Goal: Task Accomplishment & Management: Use online tool/utility

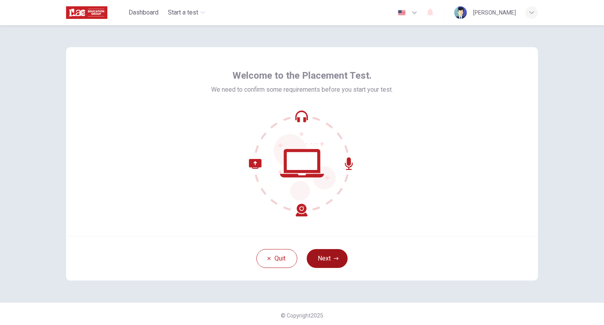
click at [335, 257] on icon "button" at bounding box center [336, 258] width 5 height 3
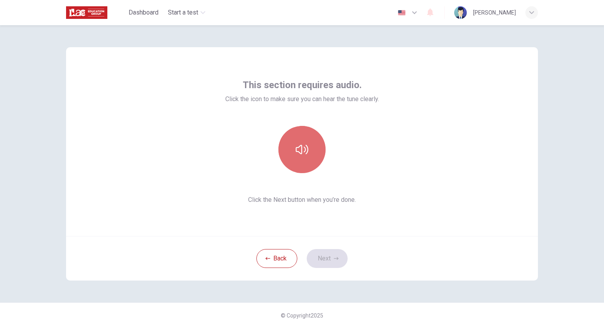
click at [306, 161] on button "button" at bounding box center [301, 149] width 47 height 47
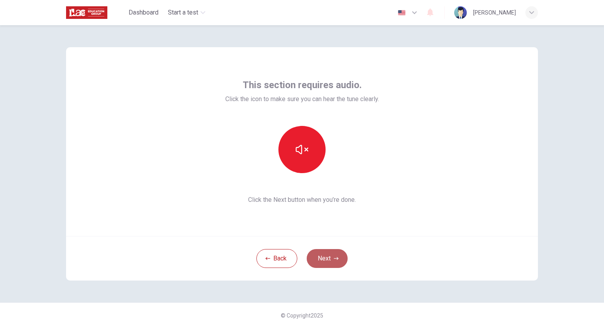
click at [336, 257] on button "Next" at bounding box center [326, 258] width 41 height 19
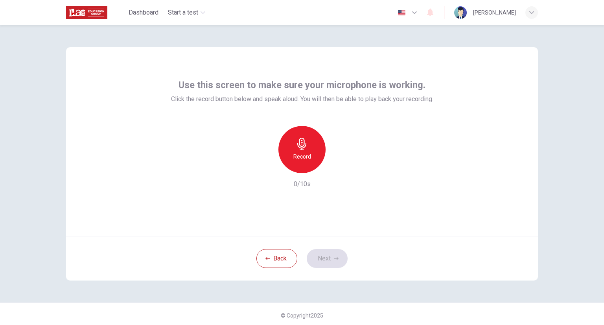
click at [312, 161] on div "Record" at bounding box center [301, 149] width 47 height 47
click at [312, 160] on div "Stop" at bounding box center [301, 149] width 47 height 47
click at [324, 262] on button "Next" at bounding box center [326, 258] width 41 height 19
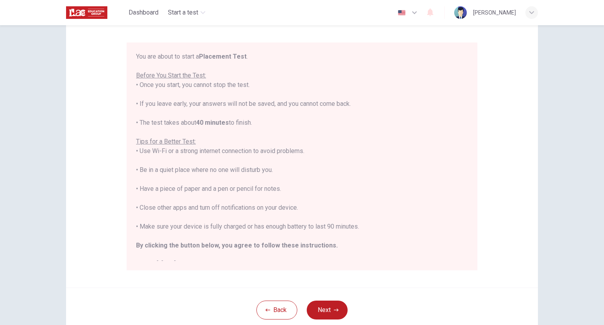
scroll to position [79, 0]
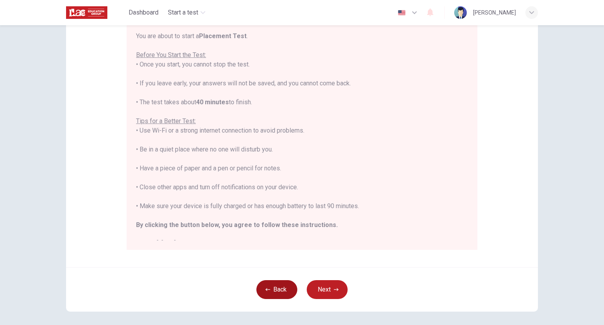
click at [285, 289] on button "Back" at bounding box center [276, 289] width 41 height 19
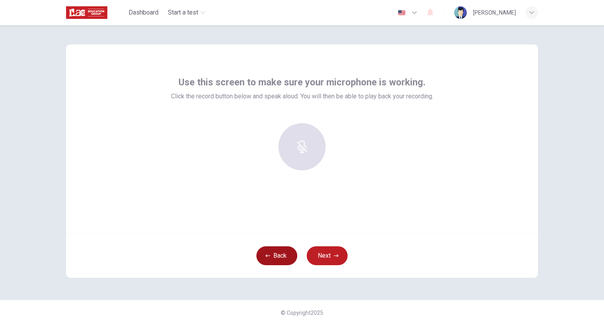
scroll to position [3, 0]
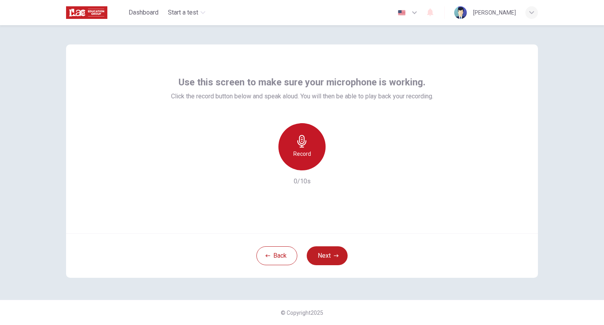
drag, startPoint x: 285, startPoint y: 152, endPoint x: 289, endPoint y: 151, distance: 4.1
click at [286, 152] on div "Record" at bounding box center [301, 146] width 47 height 47
click at [294, 150] on div "Stop" at bounding box center [301, 146] width 47 height 47
click at [334, 164] on icon "button" at bounding box center [338, 164] width 8 height 8
click at [259, 166] on div "button" at bounding box center [265, 164] width 13 height 13
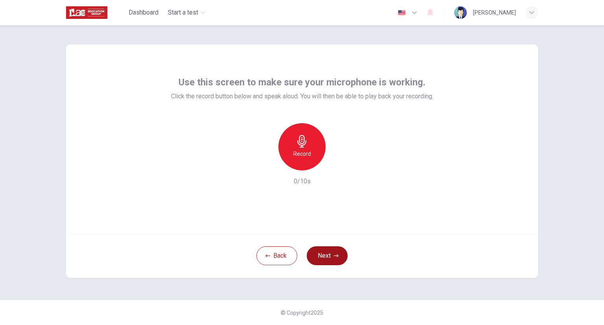
click at [324, 255] on button "Next" at bounding box center [326, 255] width 41 height 19
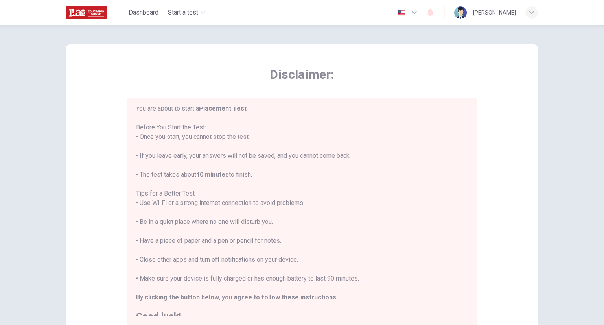
scroll to position [9, 0]
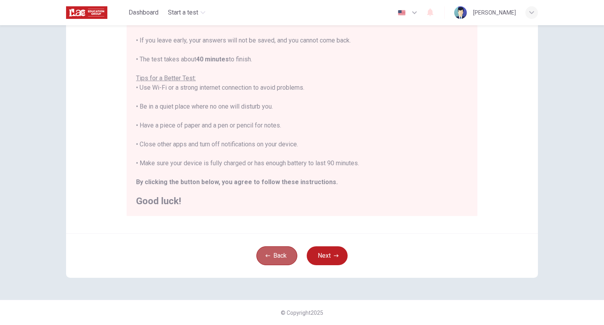
click at [262, 248] on button "Back" at bounding box center [276, 255] width 41 height 19
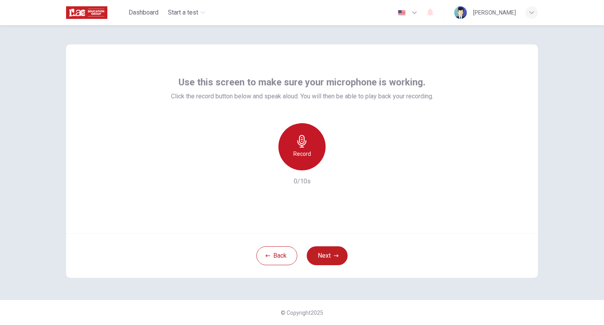
click at [294, 154] on h6 "Record" at bounding box center [302, 153] width 18 height 9
click at [294, 148] on div "Stop" at bounding box center [301, 146] width 47 height 47
click at [334, 166] on icon "button" at bounding box center [338, 164] width 8 height 8
drag, startPoint x: 266, startPoint y: 161, endPoint x: 272, endPoint y: 162, distance: 5.6
click at [269, 162] on div "button" at bounding box center [265, 164] width 13 height 13
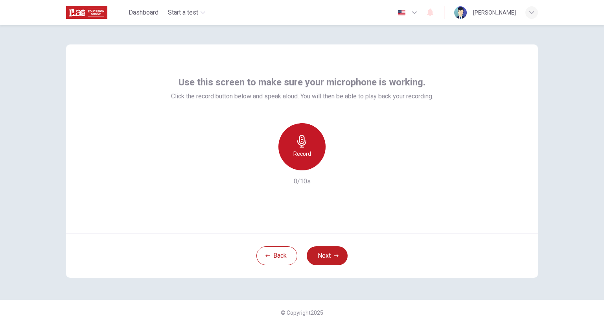
click at [301, 141] on icon "button" at bounding box center [301, 141] width 13 height 13
click at [334, 168] on div "button" at bounding box center [338, 164] width 13 height 13
click at [263, 166] on icon "button" at bounding box center [265, 163] width 7 height 7
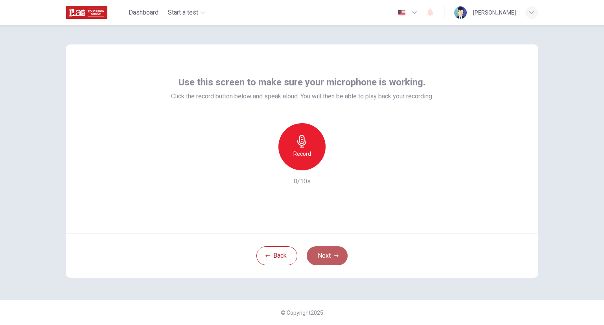
click at [334, 259] on button "Next" at bounding box center [326, 255] width 41 height 19
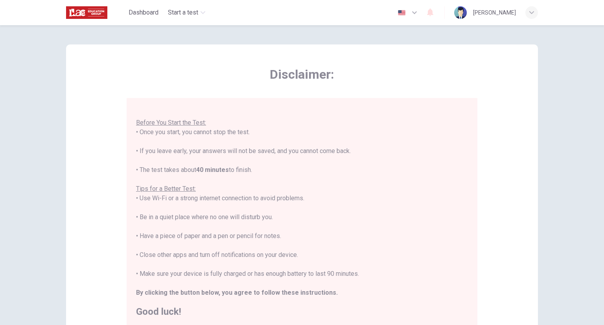
scroll to position [9, 0]
click at [419, 15] on icon "button" at bounding box center [413, 12] width 9 height 9
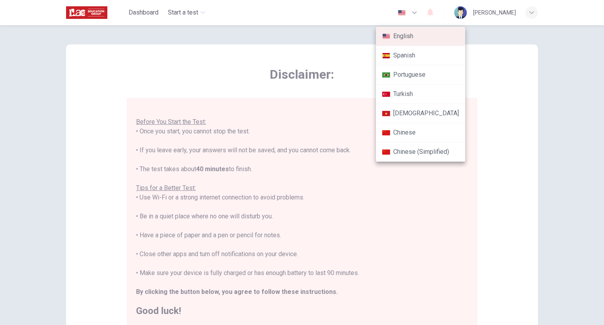
click at [420, 136] on li "Chinese" at bounding box center [420, 132] width 89 height 19
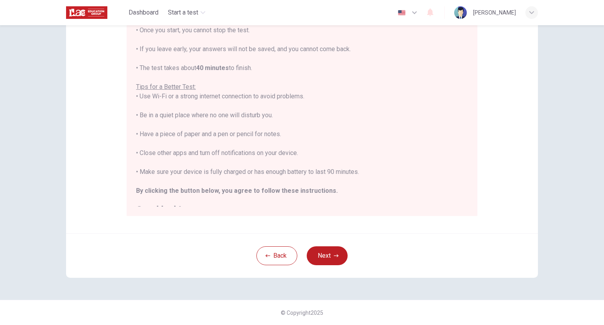
scroll to position [0, 0]
type input "zh"
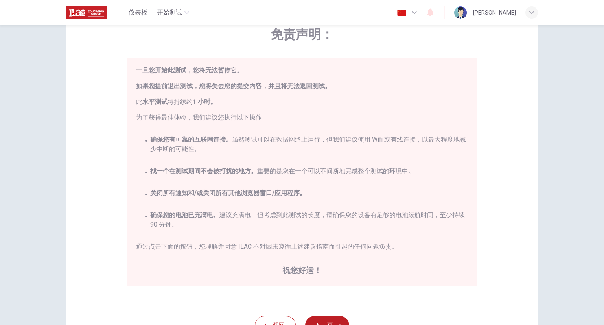
scroll to position [34, 0]
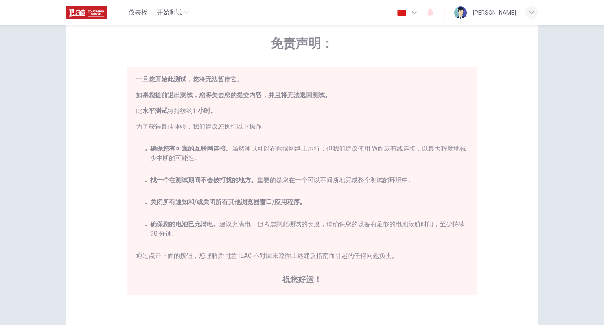
drag, startPoint x: 563, startPoint y: 113, endPoint x: 497, endPoint y: 99, distance: 67.9
click at [532, 104] on div "免责声明： 您即将开始一次 水平测试 。请在开始测试前阅读以下文档。 一旦您开始此测试，您将无法暂停它。 如果您提前退出测试，您将失去您的提交内容，并且将无法…" at bounding box center [302, 174] width 604 height 299
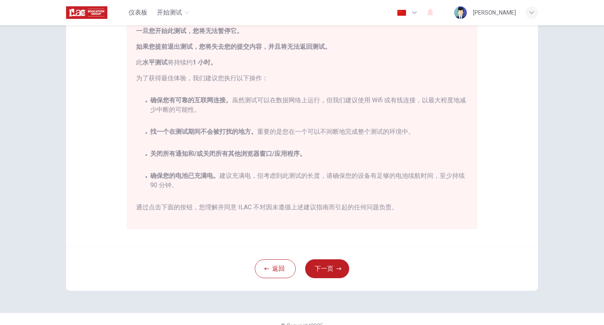
scroll to position [73, 0]
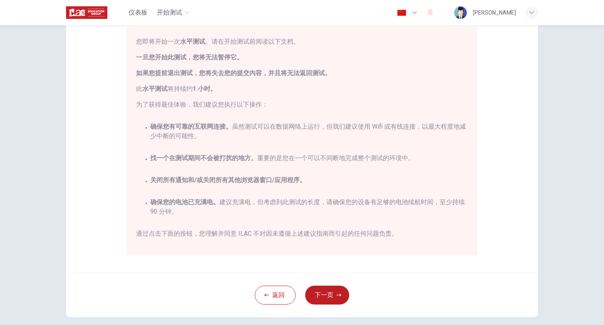
click at [566, 265] on div "免责声明： 您即将开始一次 水平测试 。请在开始测试前阅读以下文档。 一旦您开始此测试，您将无法暂停它。 如果您提前退出测试，您将失去您的提交内容，并且将无法…" at bounding box center [302, 174] width 604 height 299
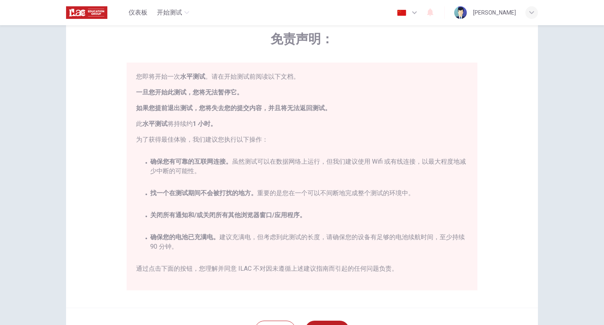
scroll to position [34, 0]
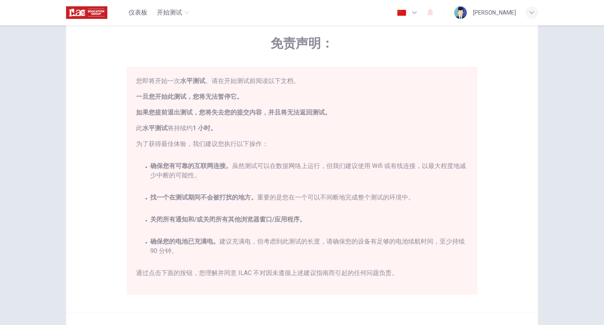
drag, startPoint x: 456, startPoint y: 252, endPoint x: 462, endPoint y: 243, distance: 10.5
drag, startPoint x: 462, startPoint y: 243, endPoint x: 499, endPoint y: 280, distance: 52.5
click at [499, 280] on div "免责声明： 您即将开始一次 水平测试 。请在开始测试前阅读以下文档。 一旦您开始此测试，您将无法暂停它。 如果您提前退出测试，您将失去您的提交内容，并且将无法…" at bounding box center [301, 162] width 471 height 298
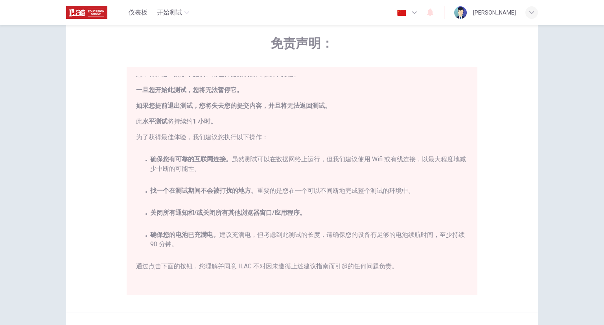
scroll to position [17, 0]
